Goal: Task Accomplishment & Management: Use online tool/utility

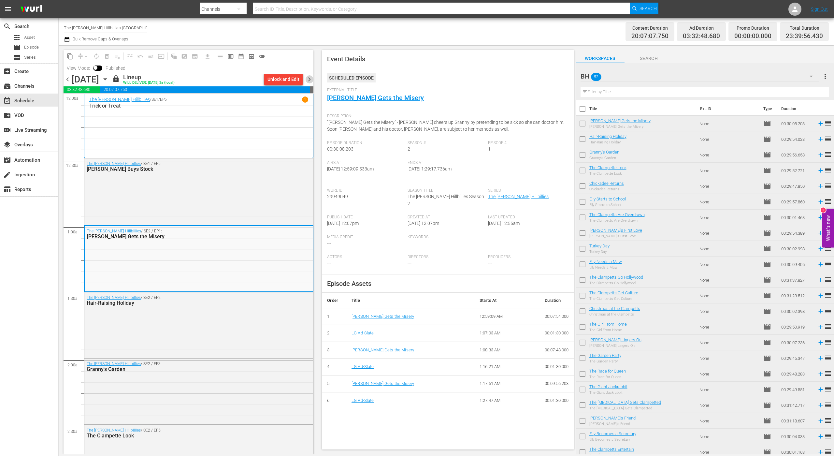
click at [308, 78] on span "chevron_right" at bounding box center [309, 79] width 8 height 8
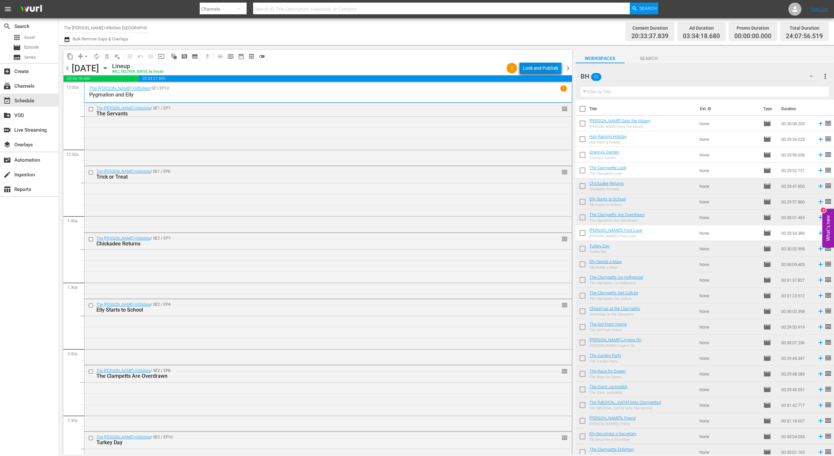
click at [534, 67] on div "Lock and Publish" at bounding box center [540, 68] width 35 height 12
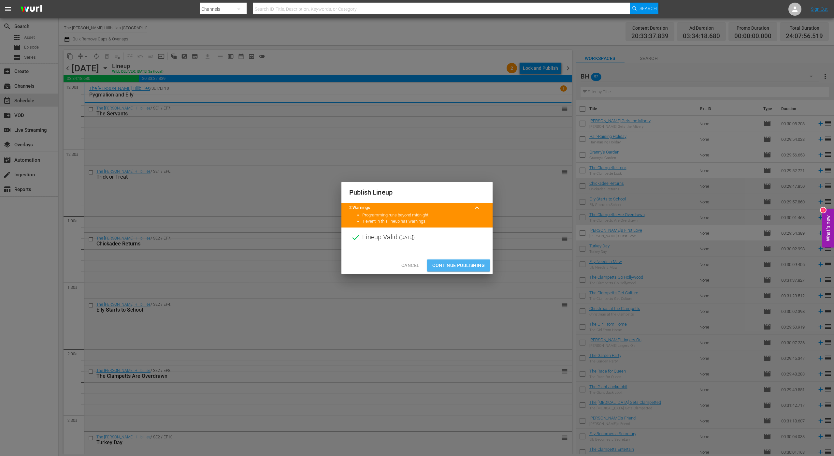
click at [475, 264] on span "Continue Publishing" at bounding box center [458, 265] width 52 height 8
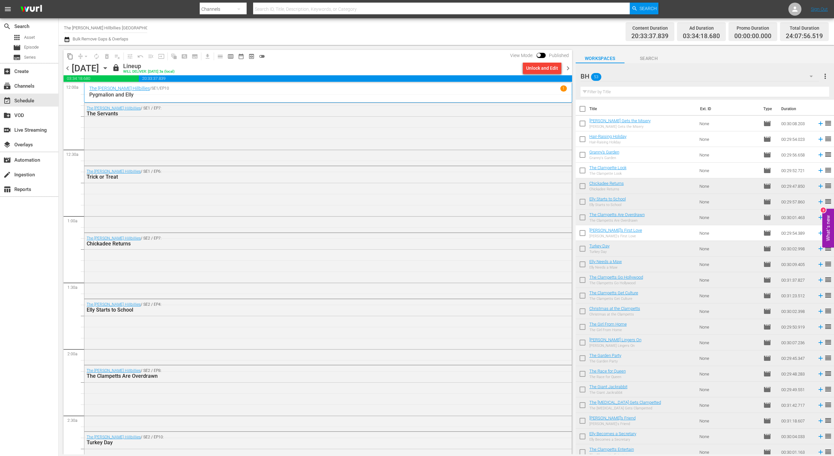
click at [572, 66] on span "chevron_right" at bounding box center [568, 68] width 8 height 8
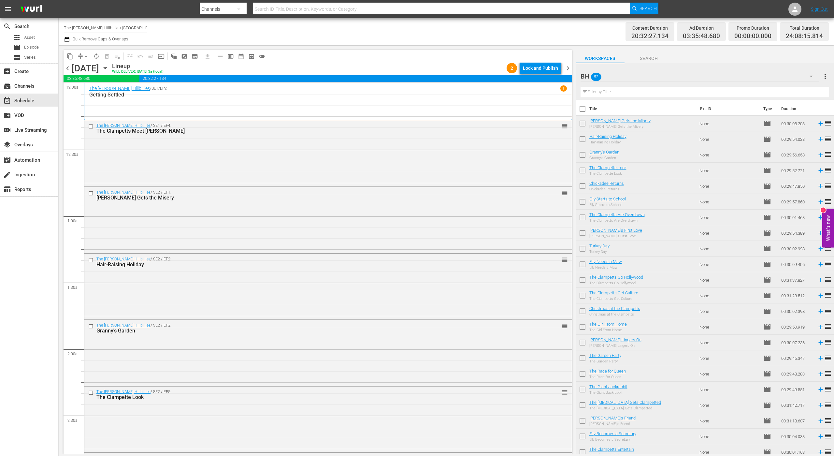
click at [545, 70] on div "Lock and Publish" at bounding box center [540, 68] width 35 height 12
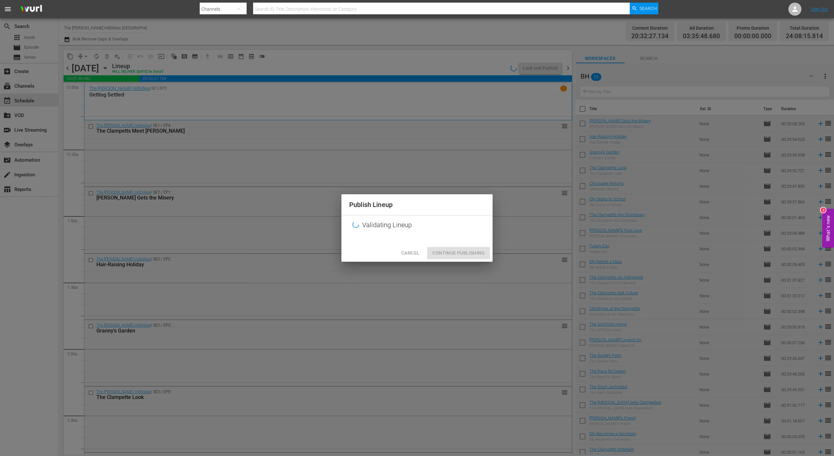
click at [451, 255] on div "Cancel Continue Publishing" at bounding box center [417, 252] width 151 height 17
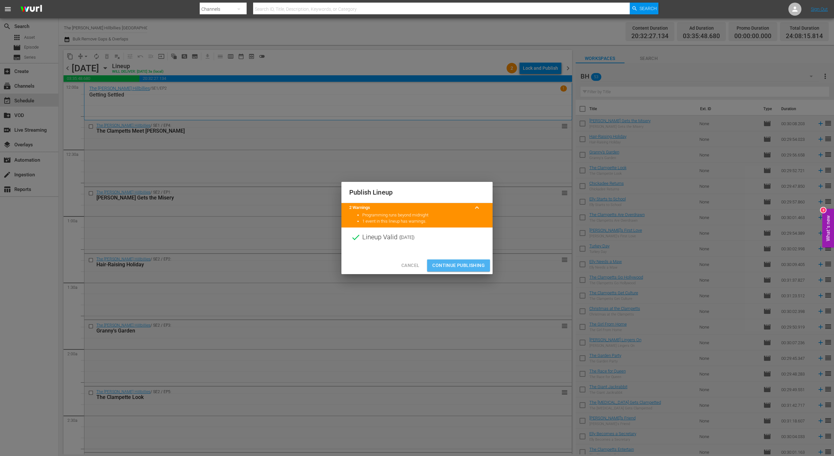
click at [457, 267] on span "Continue Publishing" at bounding box center [458, 265] width 52 height 8
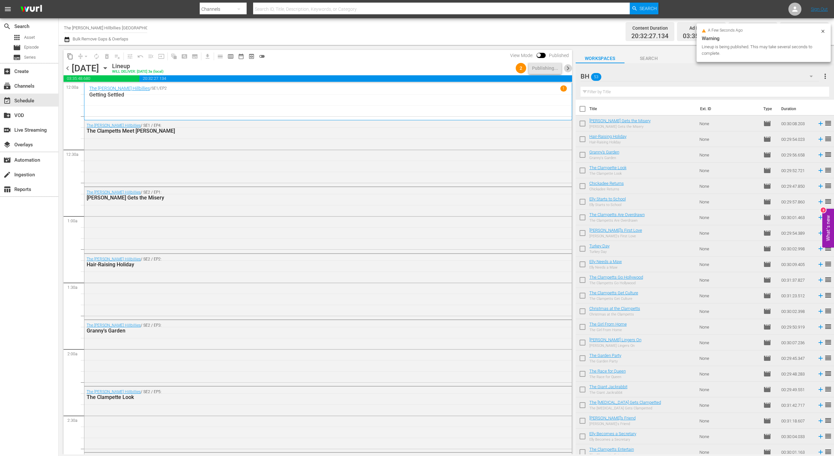
click at [569, 70] on span "chevron_right" at bounding box center [568, 68] width 8 height 8
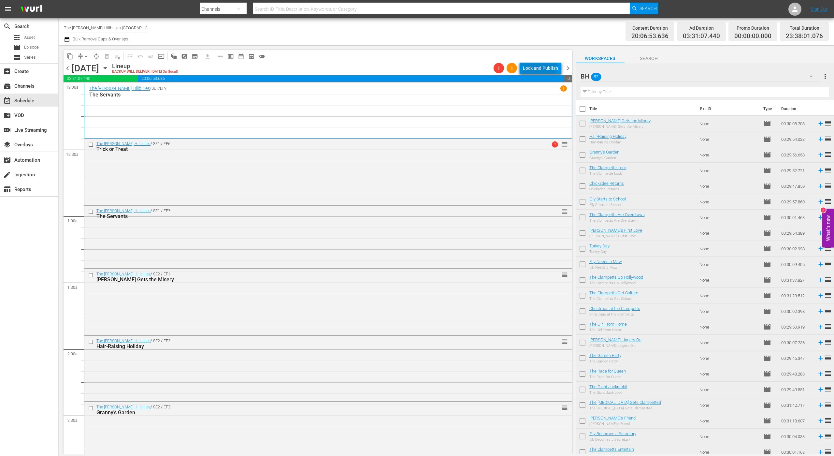
click at [541, 64] on div "Lock and Publish" at bounding box center [540, 68] width 35 height 12
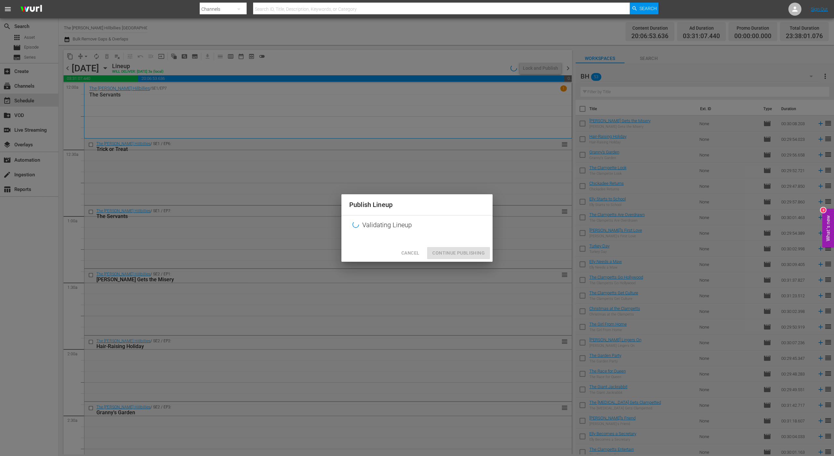
click at [457, 251] on div "Cancel Continue Publishing" at bounding box center [417, 252] width 151 height 17
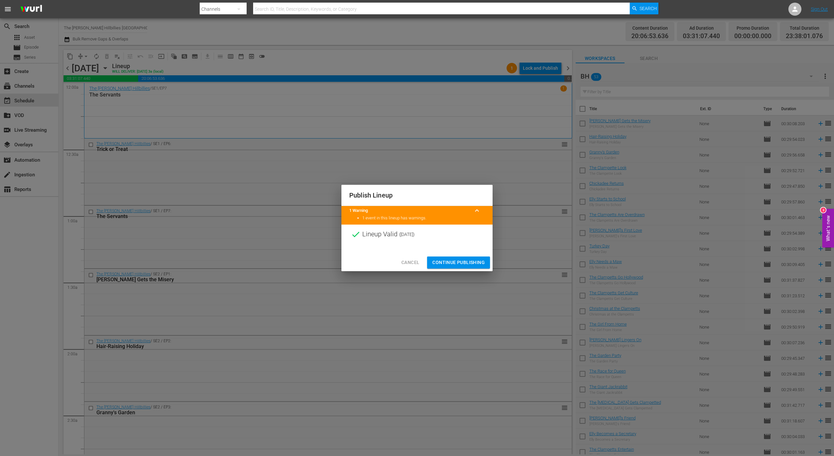
click at [454, 264] on span "Continue Publishing" at bounding box center [458, 262] width 52 height 8
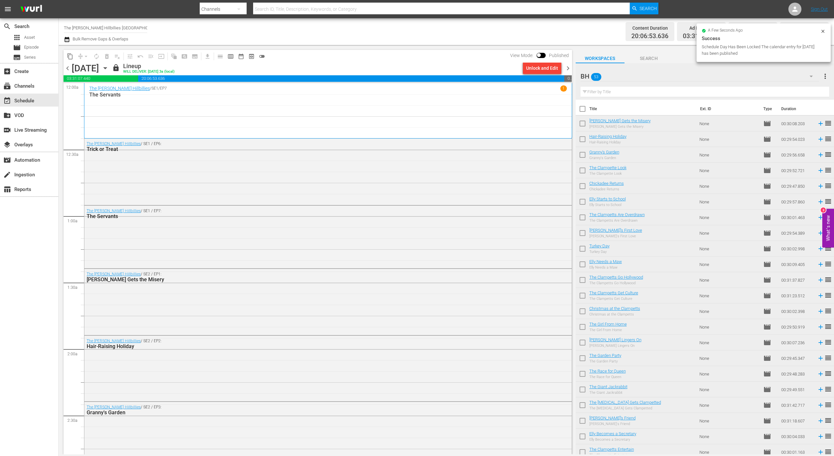
click at [567, 65] on span "chevron_right" at bounding box center [568, 68] width 8 height 8
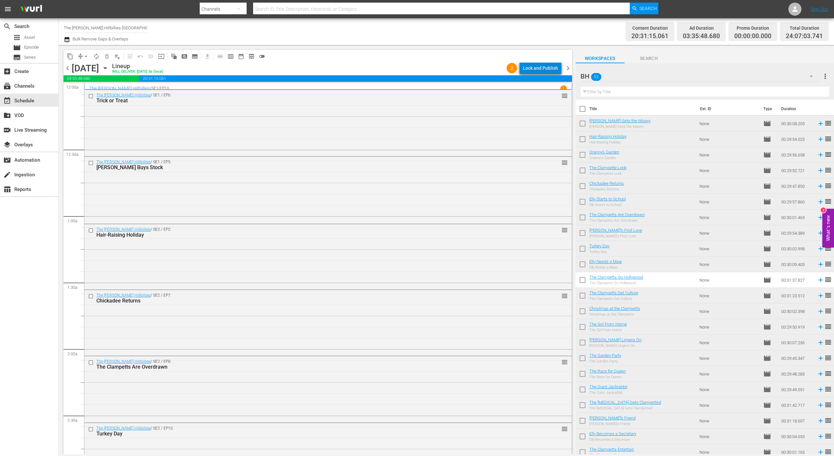
click at [552, 70] on div "Lock and Publish" at bounding box center [540, 68] width 35 height 12
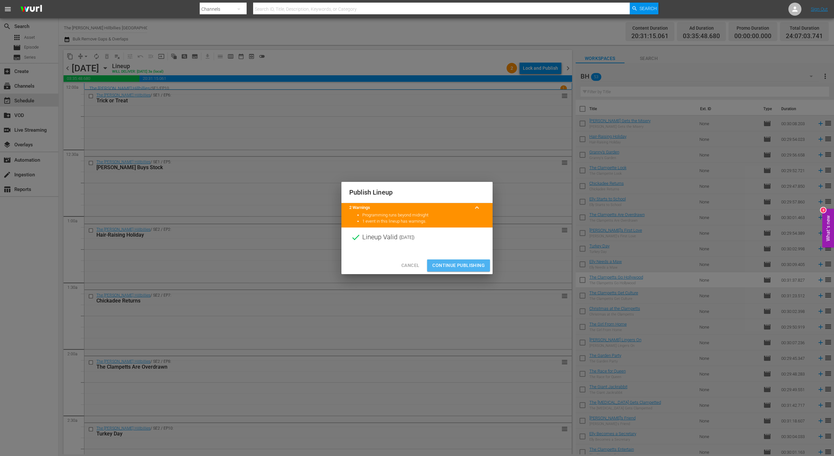
click at [471, 265] on span "Continue Publishing" at bounding box center [458, 265] width 52 height 8
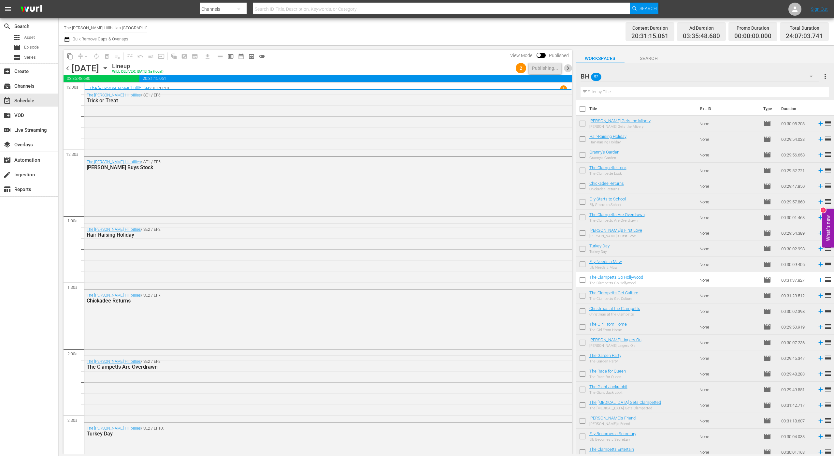
click at [568, 68] on span "chevron_right" at bounding box center [568, 68] width 8 height 8
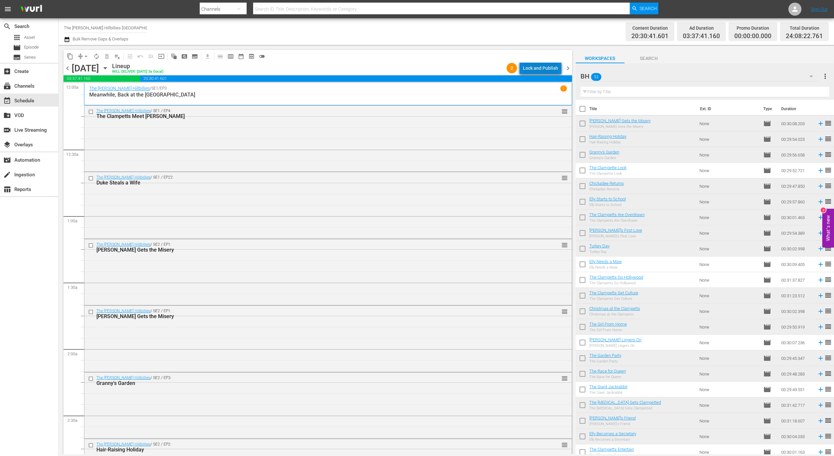
click at [554, 69] on div "Lock and Publish" at bounding box center [540, 68] width 35 height 12
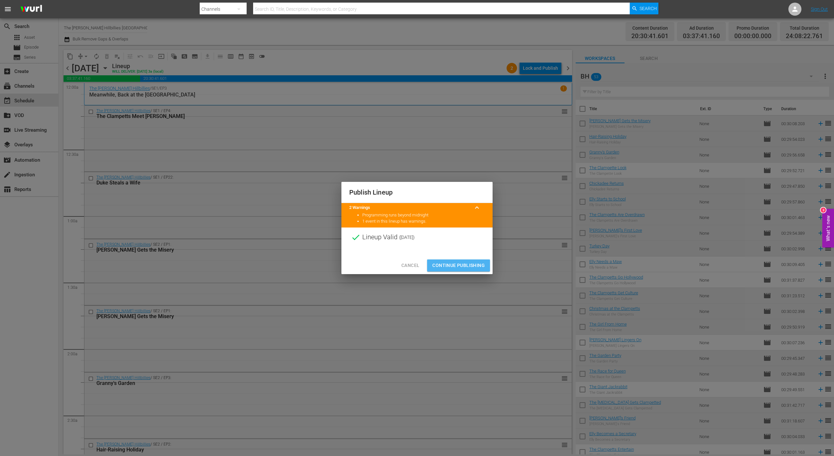
click at [467, 262] on span "Continue Publishing" at bounding box center [458, 265] width 52 height 8
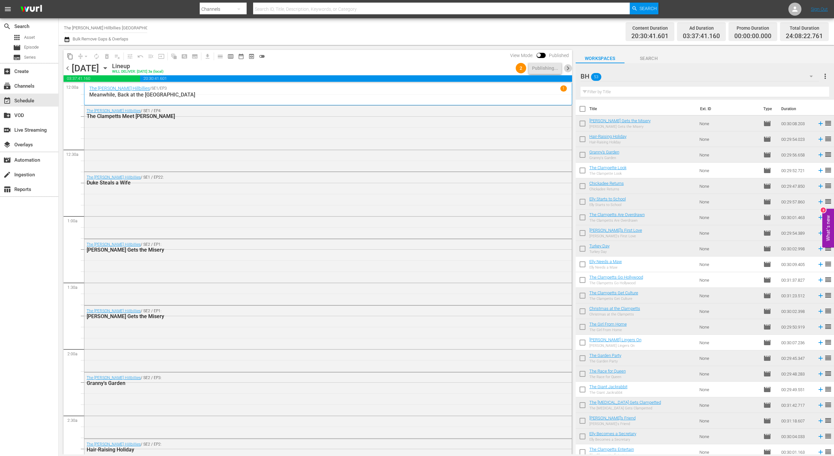
click at [571, 67] on span "chevron_right" at bounding box center [568, 68] width 8 height 8
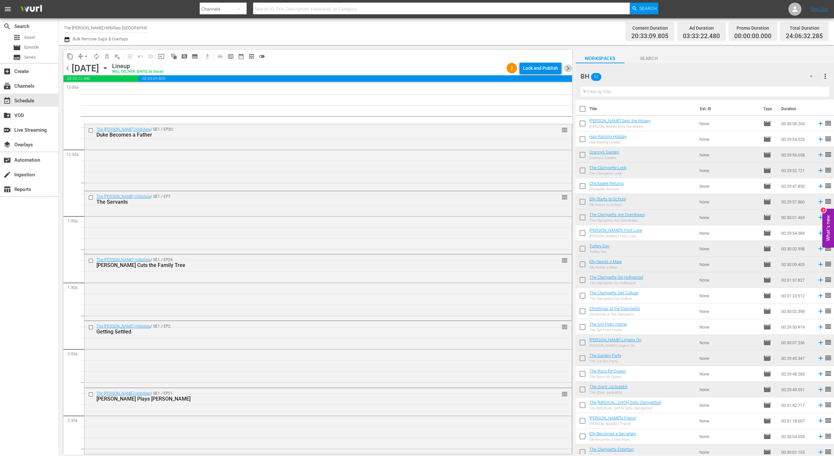
click at [566, 66] on span "chevron_right" at bounding box center [568, 68] width 8 height 8
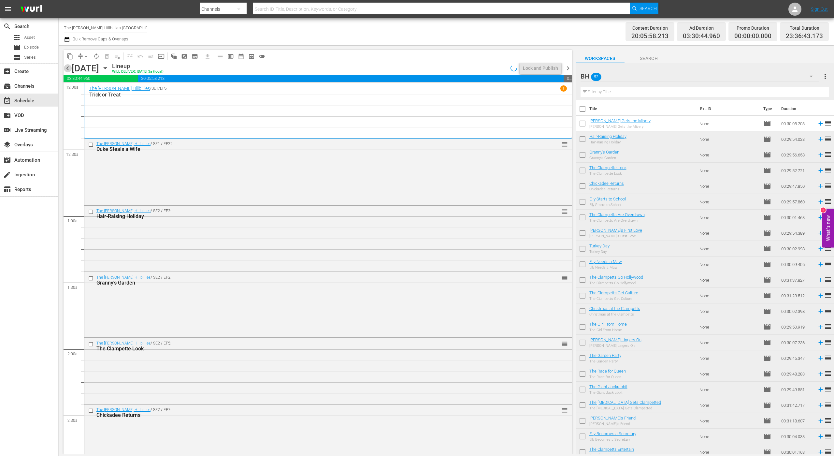
click at [65, 70] on span "chevron_left" at bounding box center [68, 68] width 8 height 8
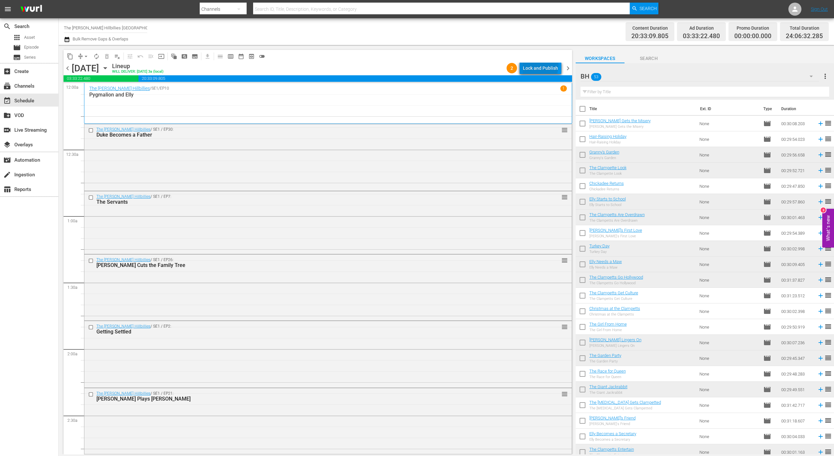
click at [542, 65] on div "Lock and Publish" at bounding box center [540, 68] width 35 height 12
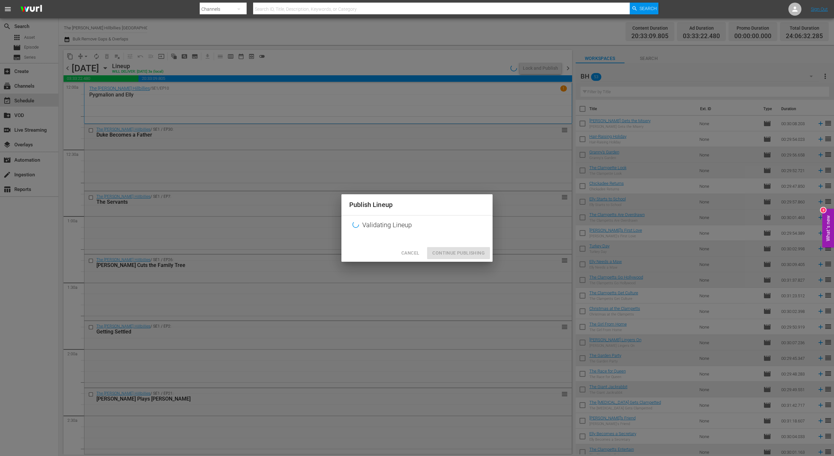
click at [483, 251] on div "Cancel Continue Publishing" at bounding box center [417, 252] width 151 height 17
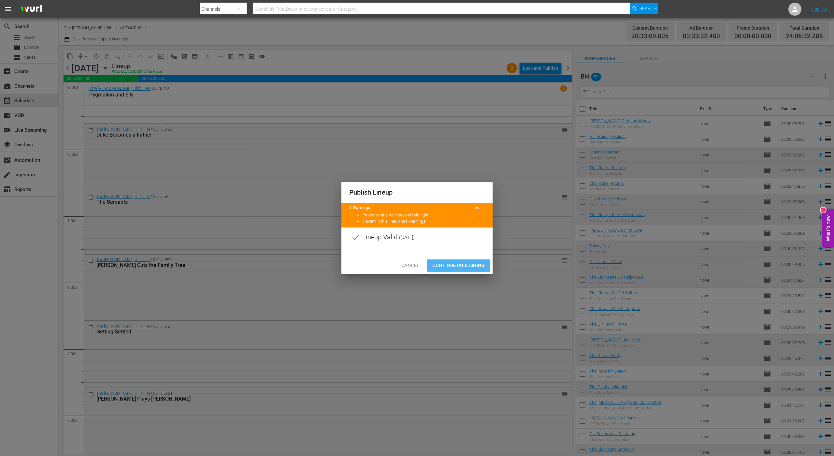
click at [454, 264] on span "Continue Publishing" at bounding box center [458, 265] width 52 height 8
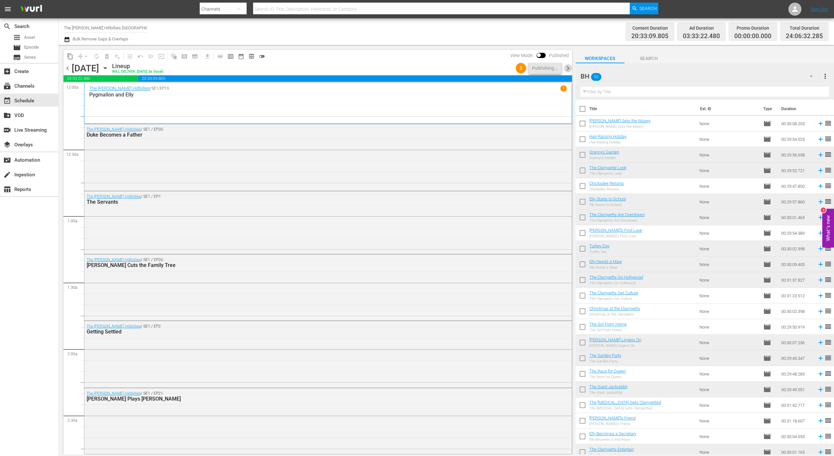
click at [570, 69] on span "chevron_right" at bounding box center [568, 68] width 8 height 8
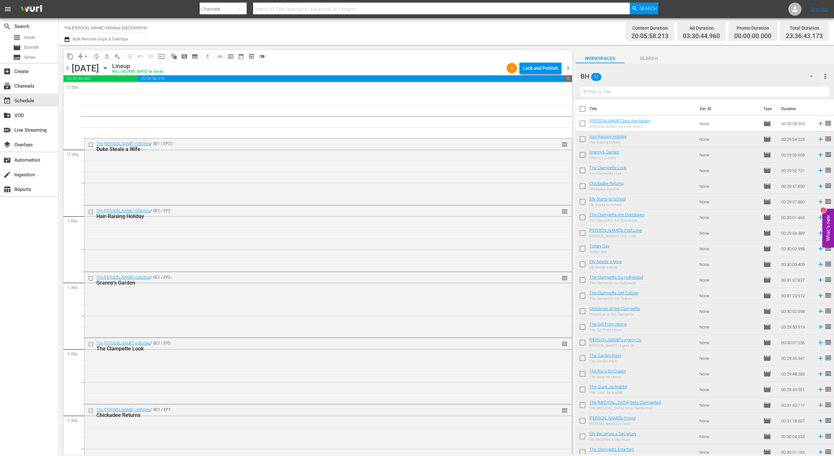
click at [66, 66] on span "chevron_left" at bounding box center [68, 68] width 8 height 8
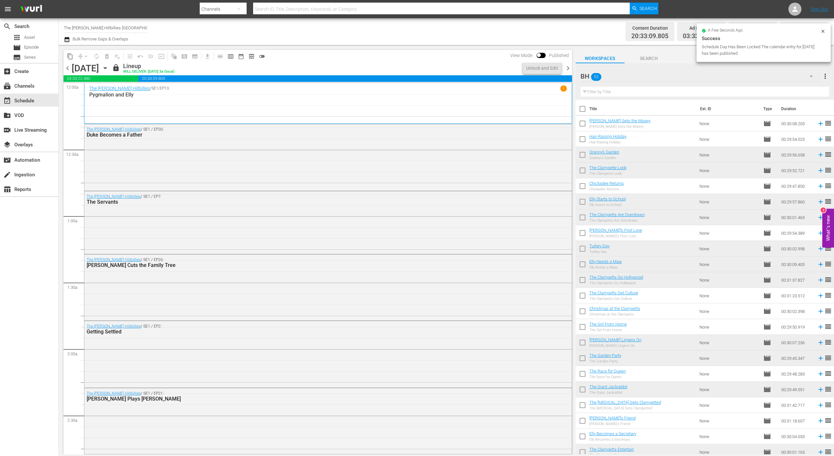
click at [567, 65] on span "chevron_right" at bounding box center [568, 68] width 8 height 8
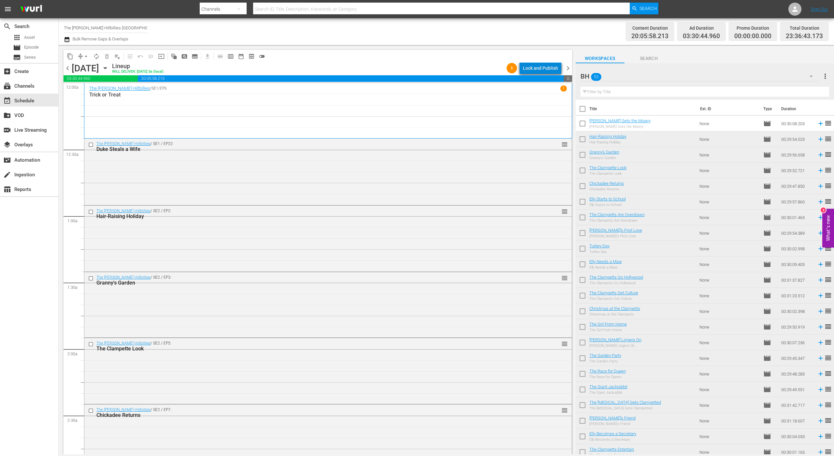
click at [545, 66] on div "Lock and Publish" at bounding box center [540, 68] width 35 height 12
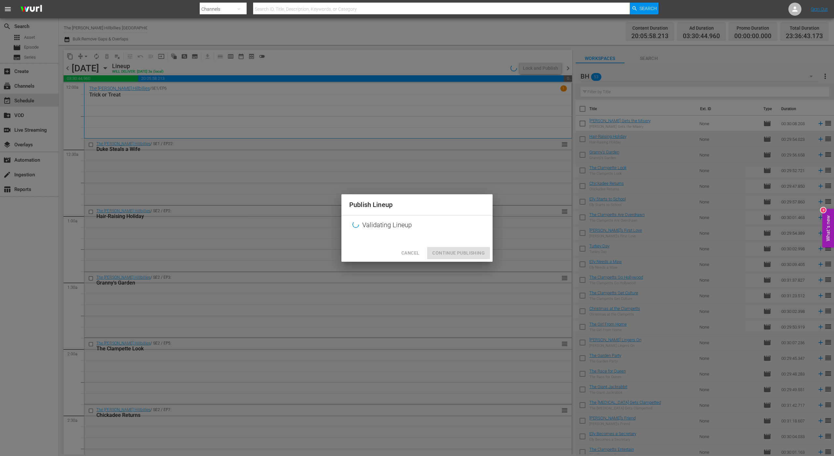
click at [453, 255] on div "Cancel Continue Publishing" at bounding box center [417, 252] width 151 height 17
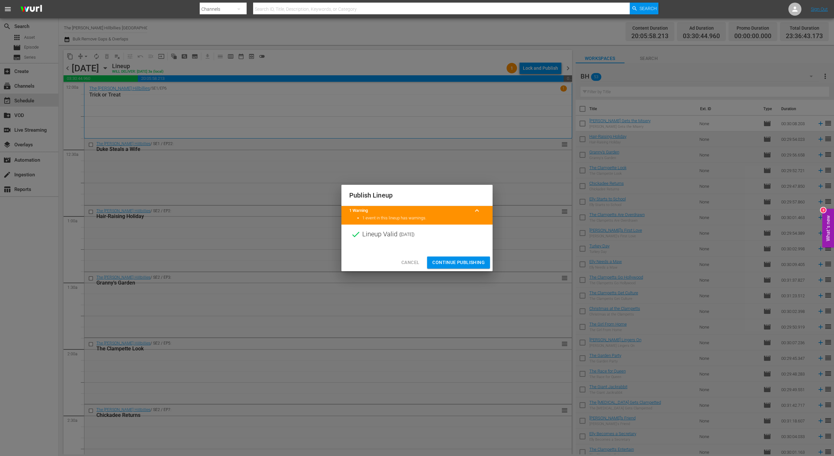
click at [462, 263] on span "Continue Publishing" at bounding box center [458, 262] width 52 height 8
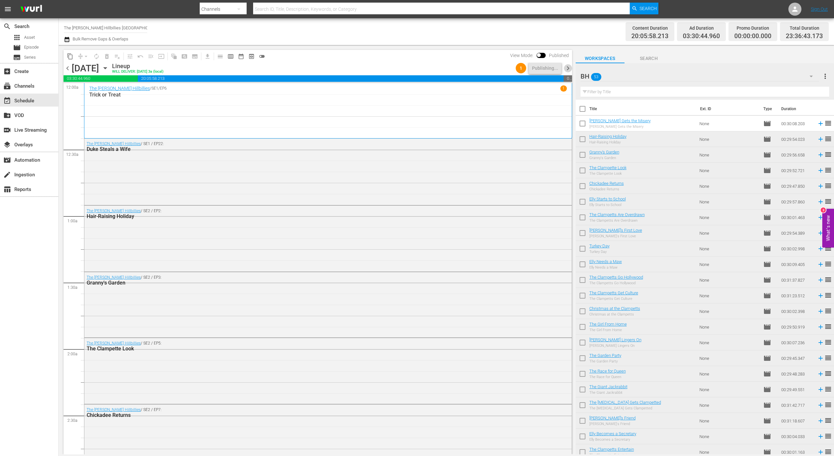
click at [569, 69] on span "chevron_right" at bounding box center [568, 68] width 8 height 8
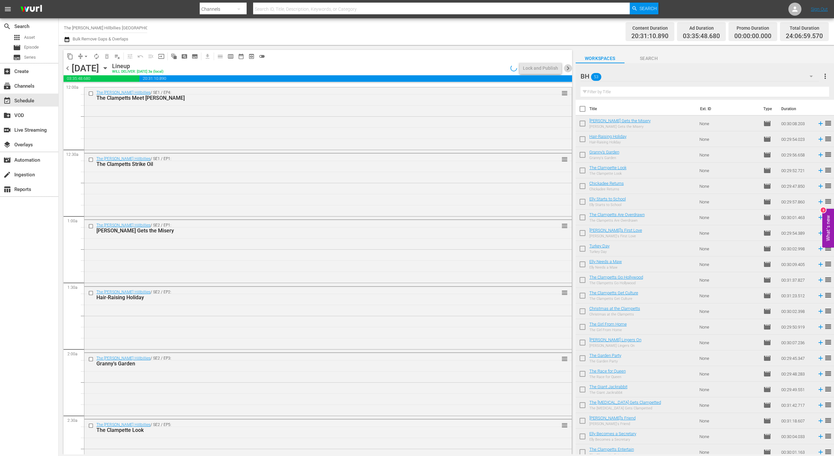
click at [569, 69] on span "chevron_right" at bounding box center [568, 68] width 8 height 8
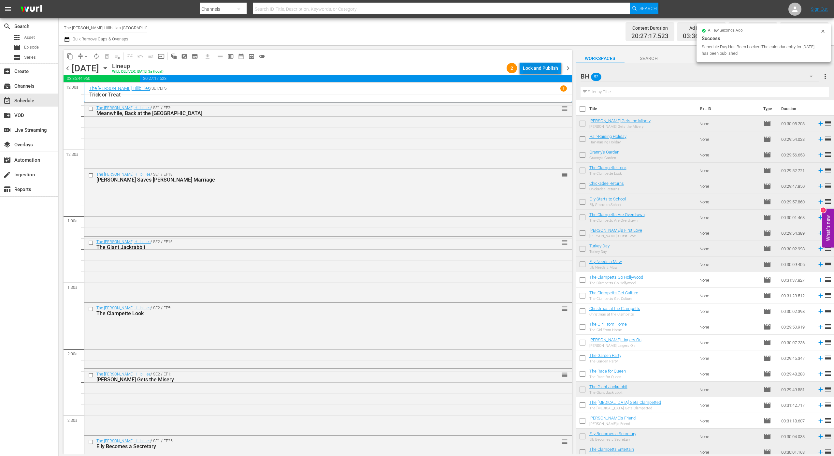
click at [545, 66] on div "Lock and Publish" at bounding box center [540, 68] width 35 height 12
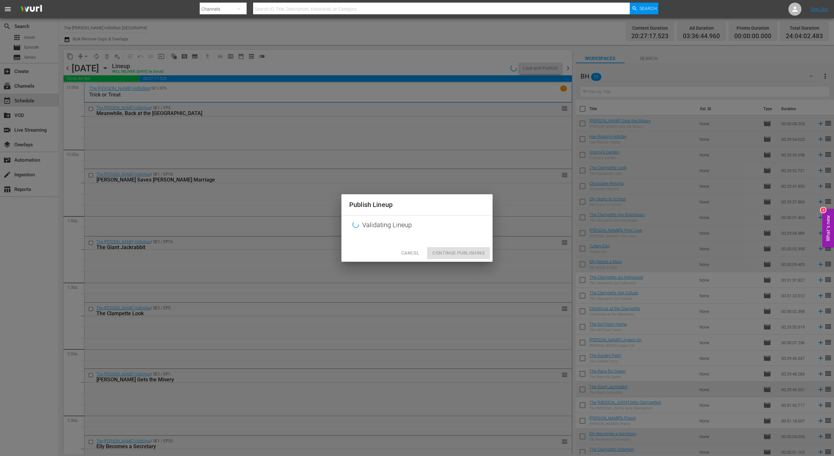
click at [465, 244] on div at bounding box center [417, 240] width 151 height 10
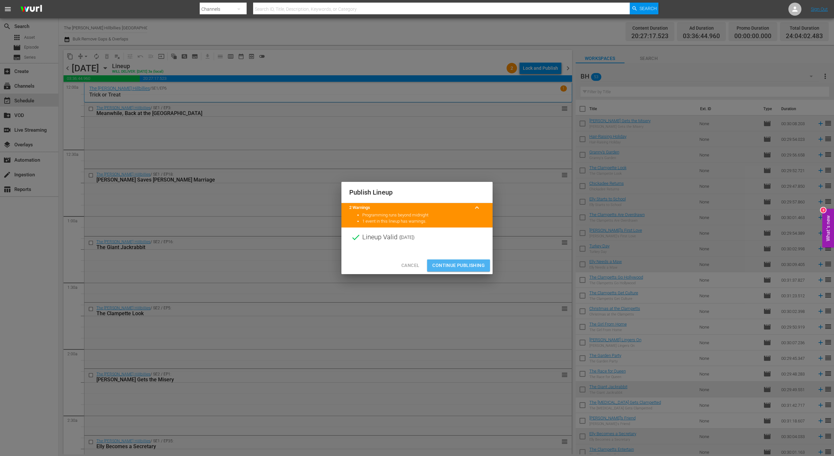
click at [463, 266] on span "Continue Publishing" at bounding box center [458, 265] width 52 height 8
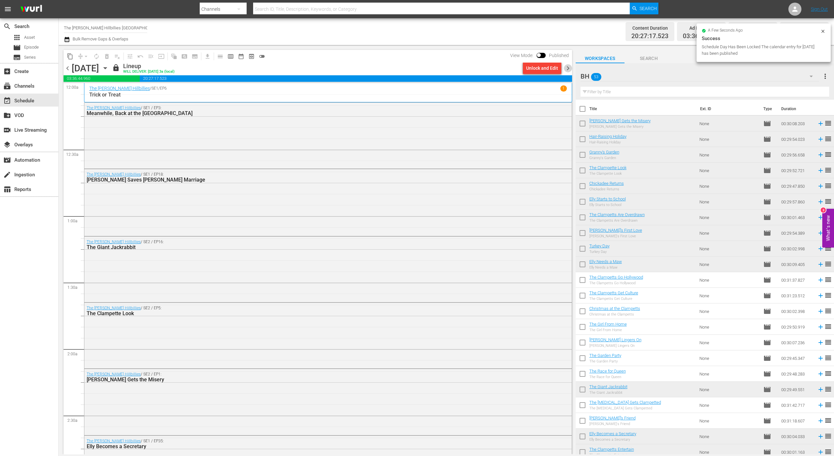
click at [568, 65] on span "chevron_right" at bounding box center [568, 68] width 8 height 8
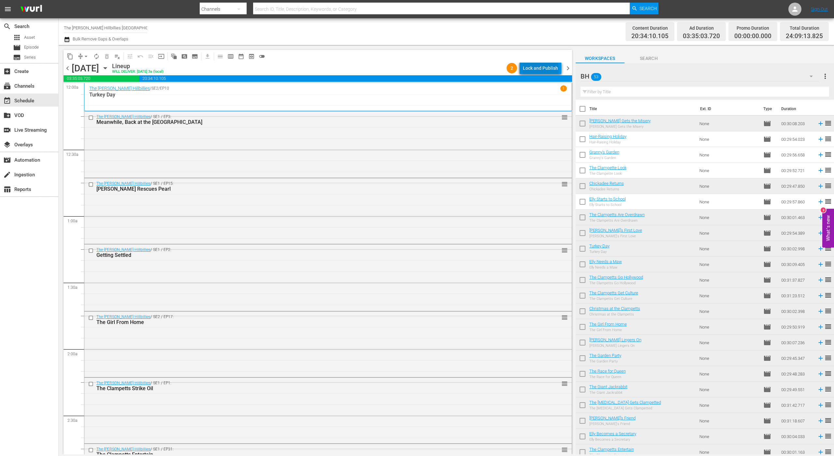
click at [542, 70] on div "Lock and Publish" at bounding box center [540, 68] width 35 height 12
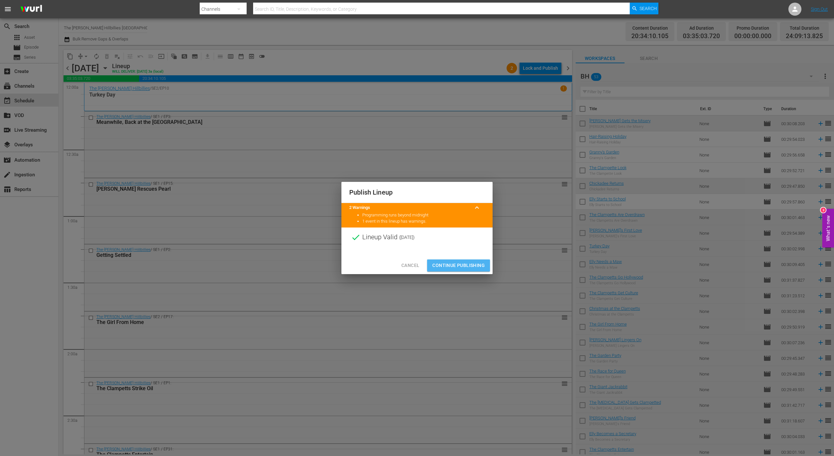
click at [476, 266] on span "Continue Publishing" at bounding box center [458, 265] width 52 height 8
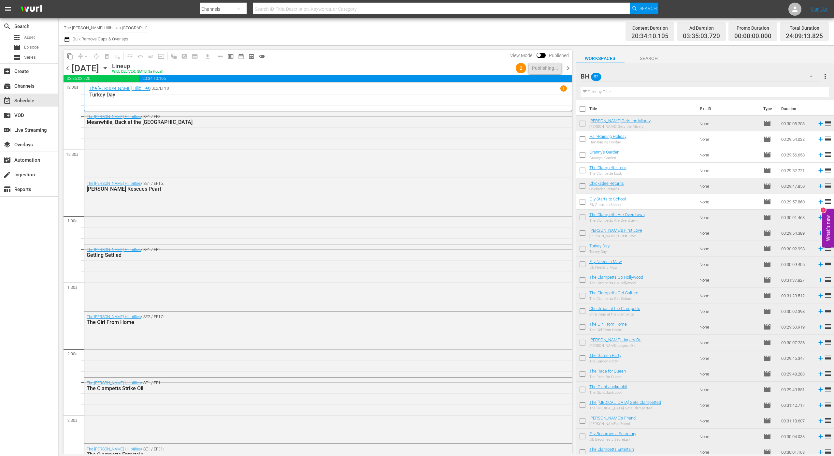
click at [567, 72] on span "chevron_right" at bounding box center [568, 68] width 8 height 8
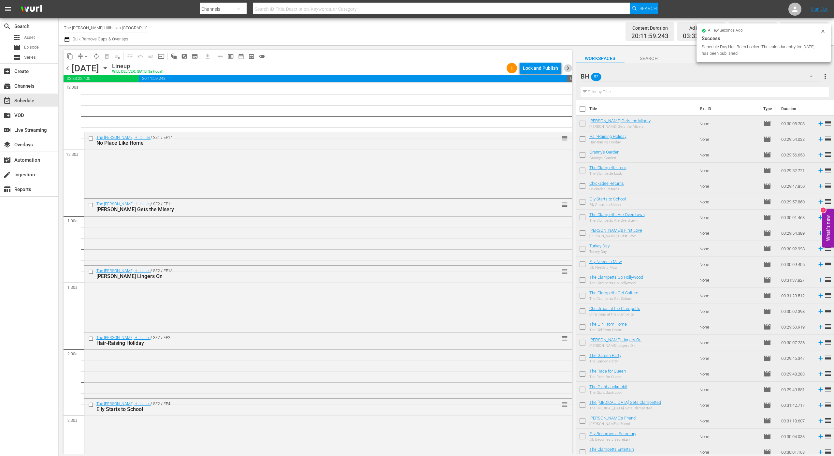
click at [566, 69] on span "chevron_right" at bounding box center [568, 68] width 8 height 8
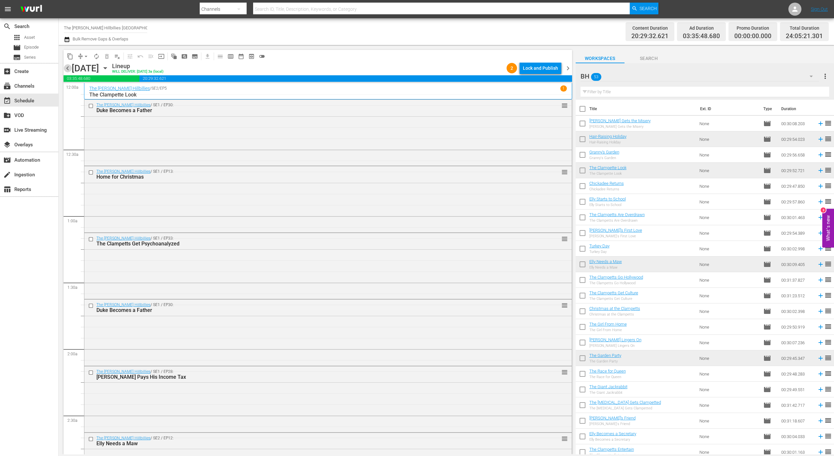
click at [68, 66] on span "chevron_left" at bounding box center [68, 68] width 8 height 8
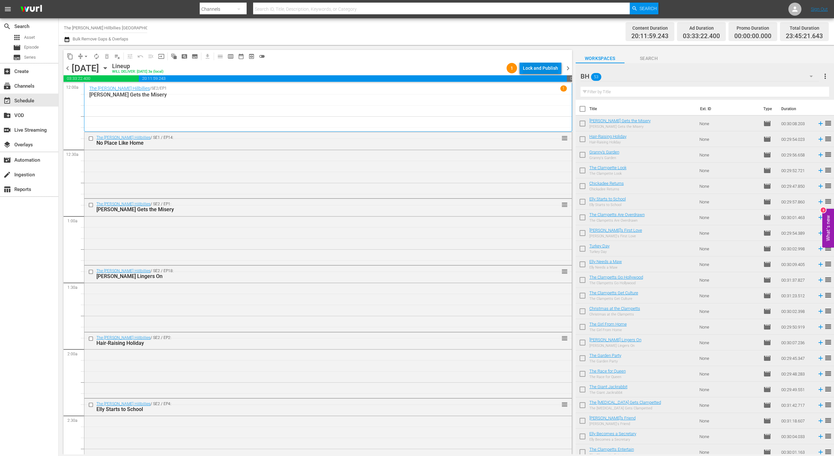
click at [545, 66] on div "Lock and Publish" at bounding box center [540, 68] width 35 height 12
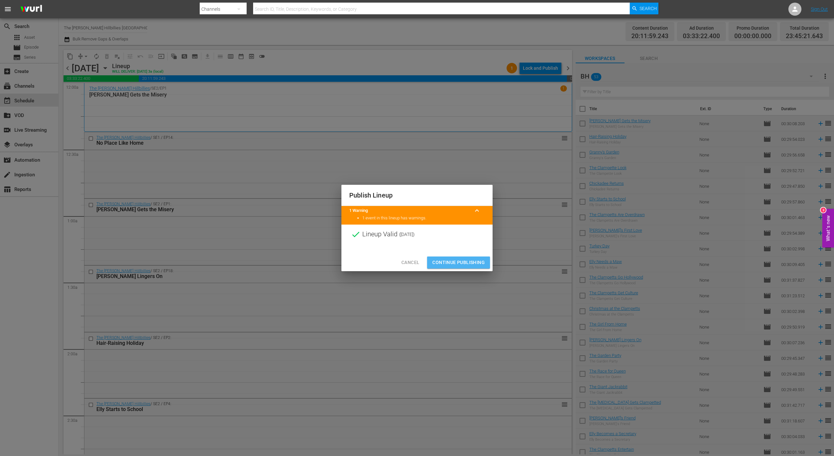
click at [455, 264] on span "Continue Publishing" at bounding box center [458, 262] width 52 height 8
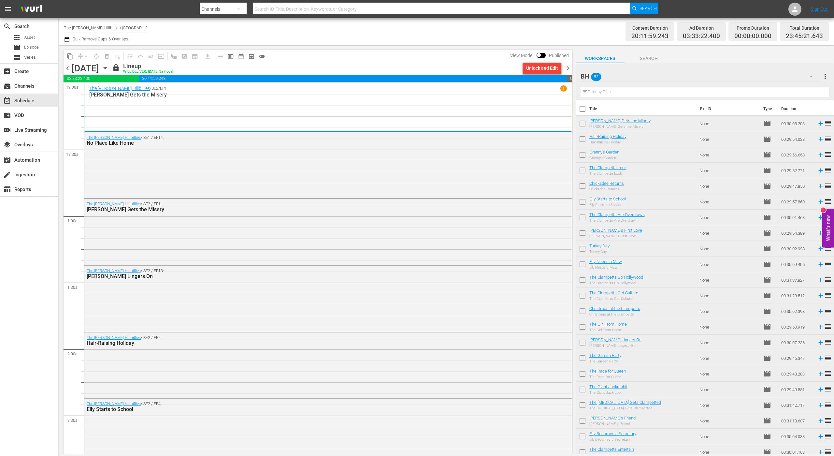
click at [568, 67] on span "chevron_right" at bounding box center [568, 68] width 8 height 8
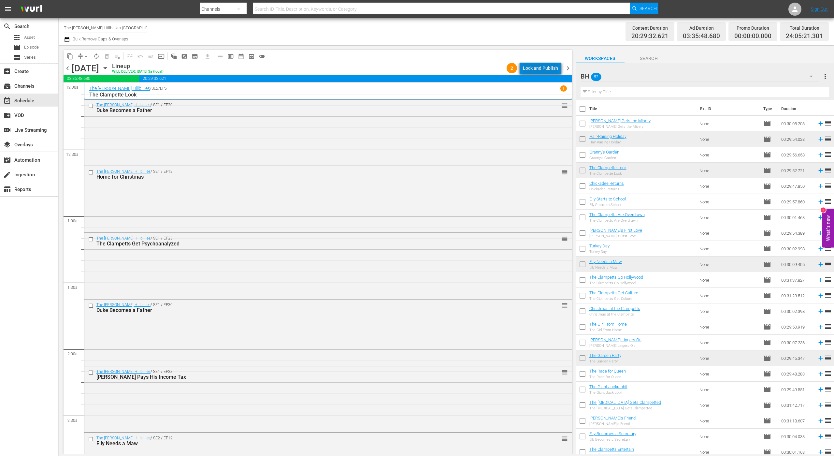
click at [546, 68] on div "Lock and Publish" at bounding box center [540, 68] width 35 height 12
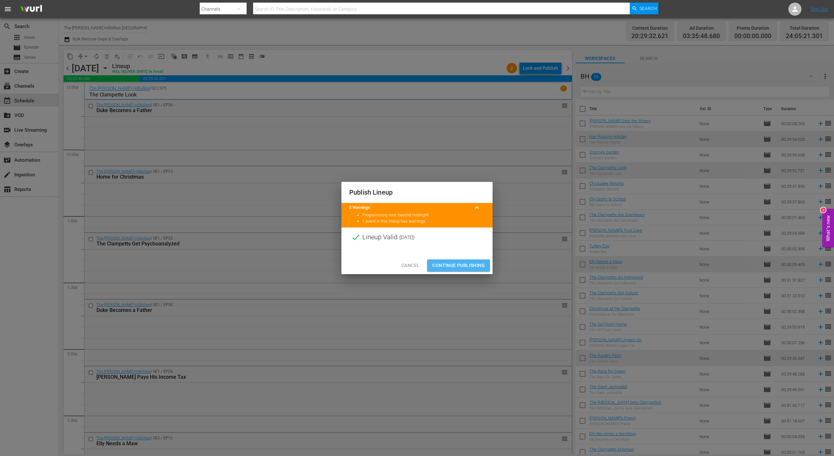
click at [448, 266] on span "Continue Publishing" at bounding box center [458, 265] width 52 height 8
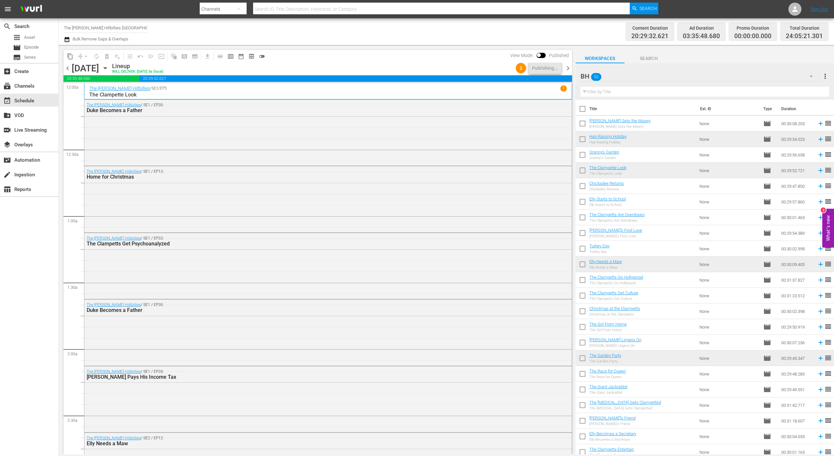
click at [566, 66] on span "chevron_right" at bounding box center [568, 68] width 8 height 8
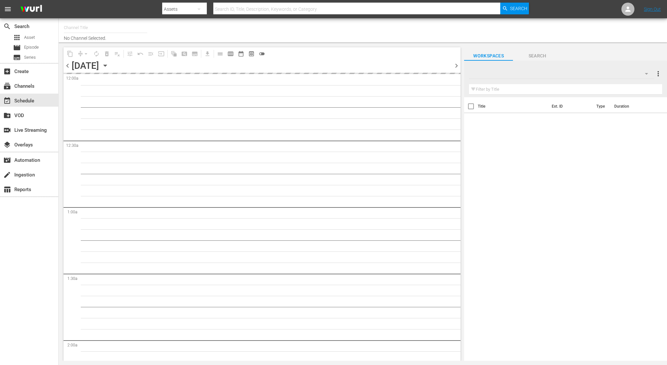
type input "The [PERSON_NAME] Hillbillies CANADA (1966)"
